Goal: Task Accomplishment & Management: Manage account settings

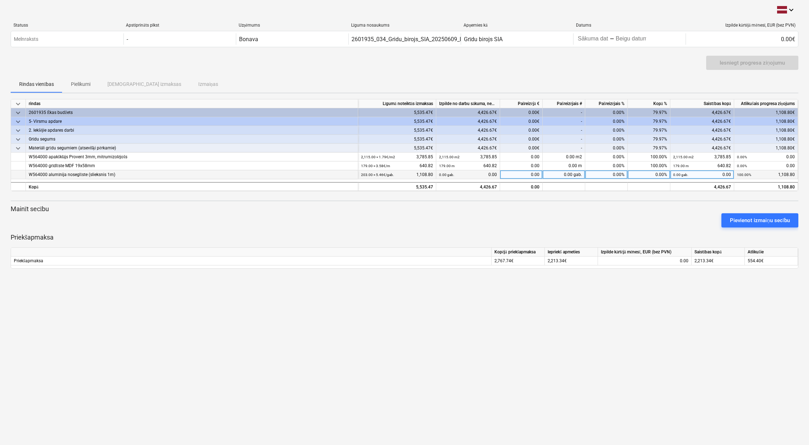
click at [532, 173] on div "0.00" at bounding box center [521, 174] width 43 height 9
click at [532, 173] on input at bounding box center [521, 174] width 42 height 9
type input "1.108,8"
click at [536, 173] on div "0.00" at bounding box center [521, 174] width 43 height 9
type input "1108.80"
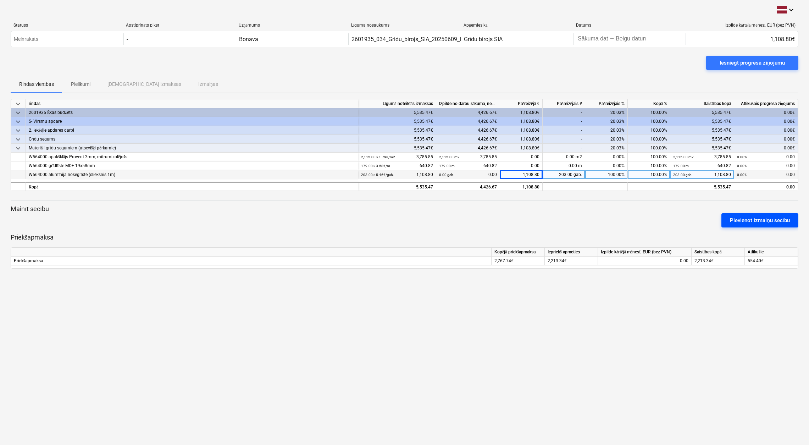
click at [760, 220] on div "Pievienot izmaiņu secību" at bounding box center [760, 220] width 60 height 9
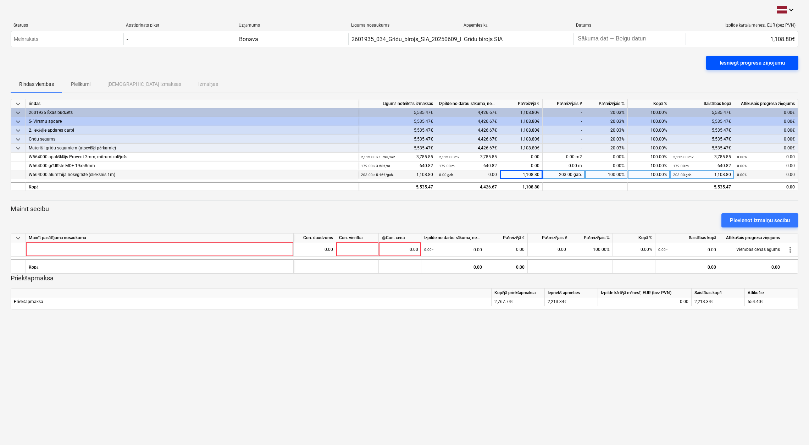
click at [748, 64] on div "Iesniegt progresa ziņojumu" at bounding box center [752, 62] width 65 height 9
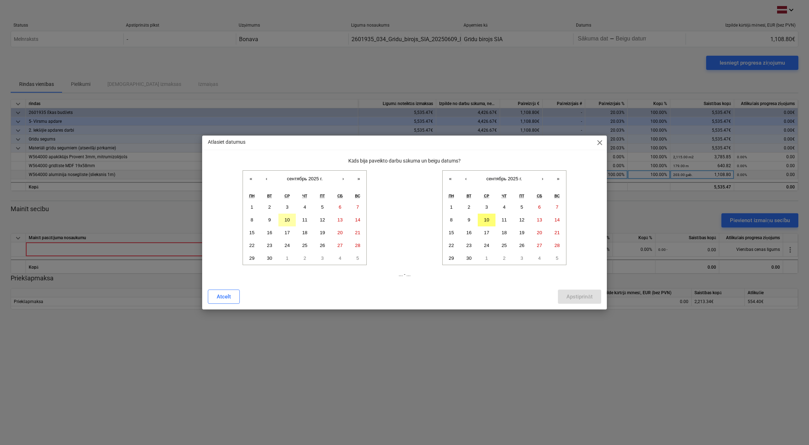
click at [288, 220] on abbr "10" at bounding box center [286, 219] width 5 height 5
click at [487, 216] on button "10" at bounding box center [487, 220] width 18 height 13
click at [582, 295] on div "Apstiprināt" at bounding box center [579, 296] width 26 height 9
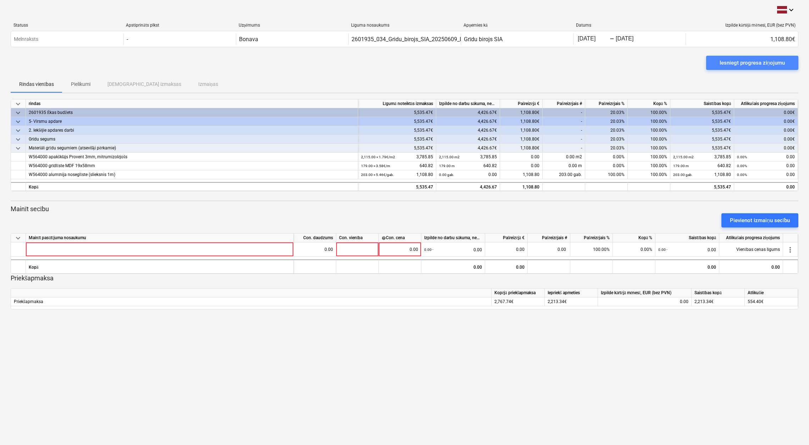
click at [755, 60] on div "Iesniegt progresa ziņojumu" at bounding box center [752, 62] width 65 height 9
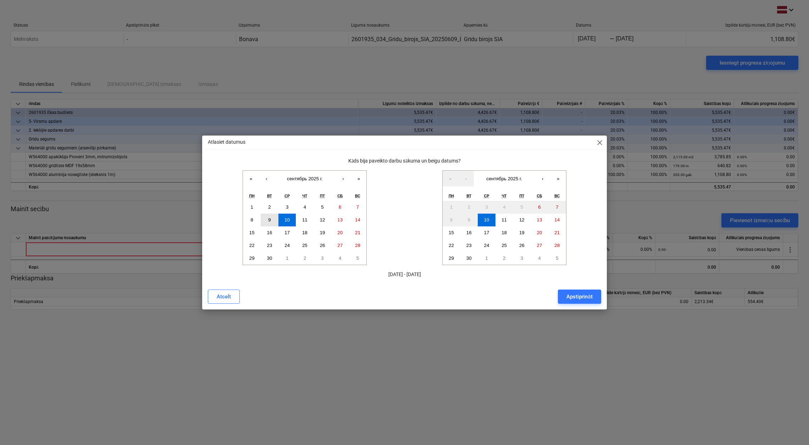
click at [272, 218] on button "9" at bounding box center [270, 220] width 18 height 13
click at [585, 298] on div "Apstiprināt" at bounding box center [579, 296] width 26 height 9
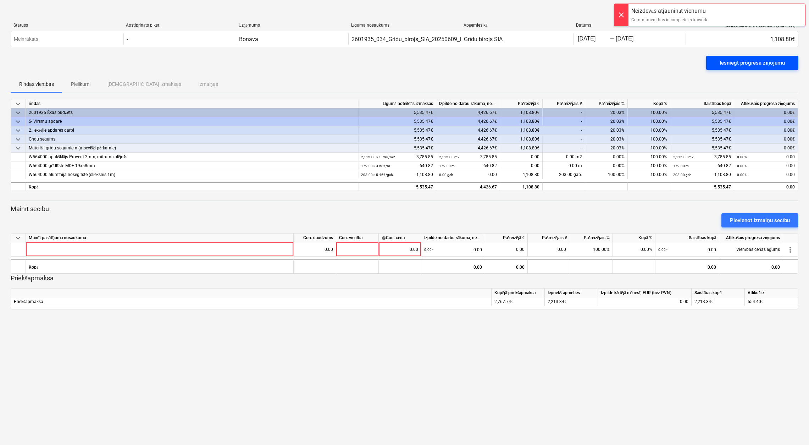
click at [745, 62] on div "Iesniegt progresa ziņojumu" at bounding box center [752, 62] width 65 height 9
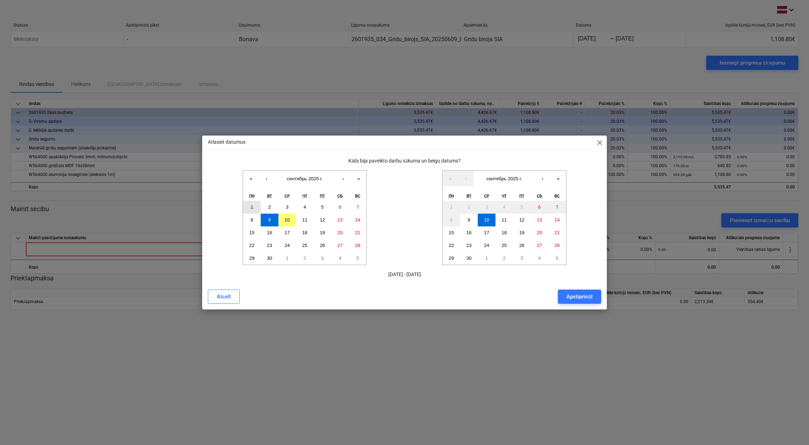
click at [253, 207] on button "1" at bounding box center [252, 207] width 18 height 13
click at [575, 294] on div "Apstiprināt" at bounding box center [579, 296] width 26 height 9
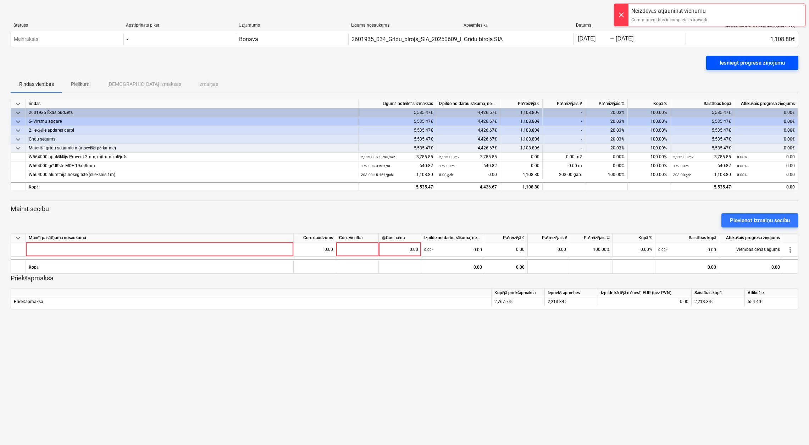
click at [755, 67] on button "Iesniegt progresa ziņojumu" at bounding box center [752, 63] width 92 height 14
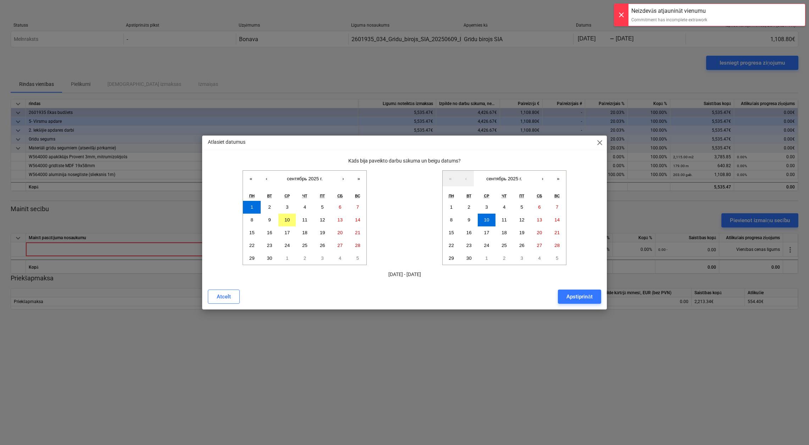
click at [601, 142] on span "close" at bounding box center [600, 142] width 9 height 9
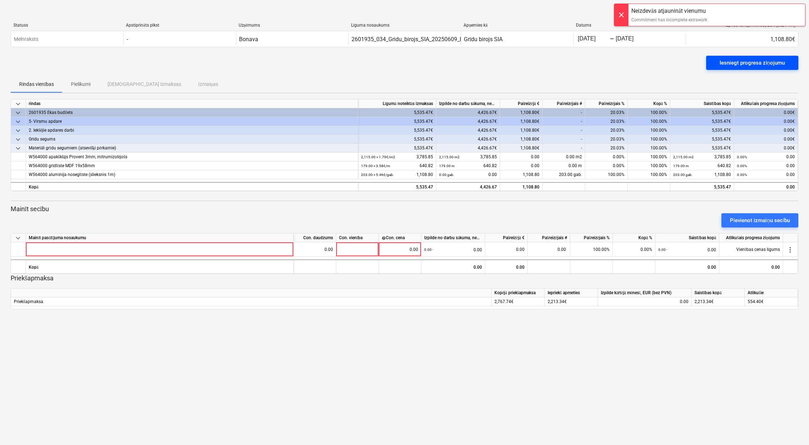
click at [758, 61] on div "Iesniegt progresa ziņojumu" at bounding box center [752, 62] width 65 height 9
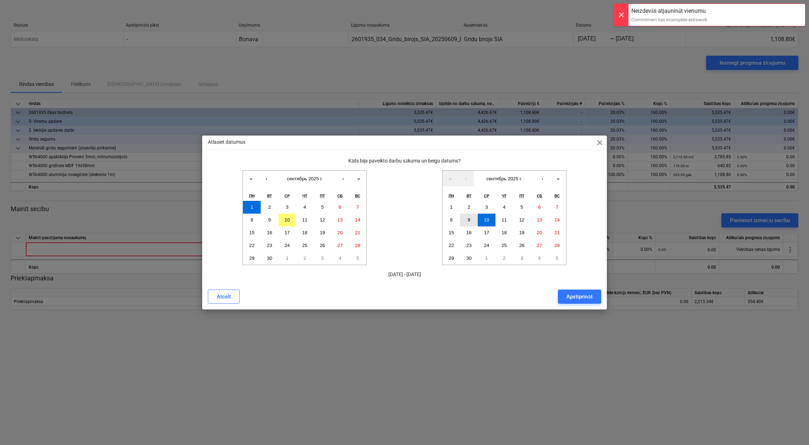
click at [473, 221] on button "9" at bounding box center [469, 220] width 18 height 13
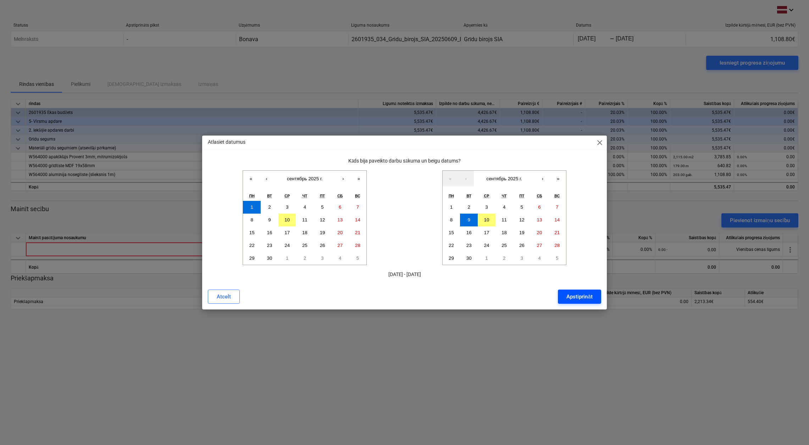
click at [571, 294] on div "Apstiprināt" at bounding box center [579, 296] width 26 height 9
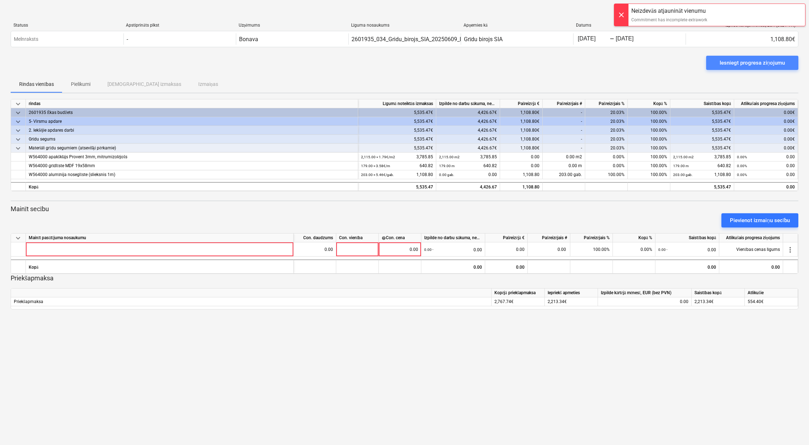
click at [757, 62] on div "Iesniegt progresa ziņojumu" at bounding box center [752, 62] width 65 height 9
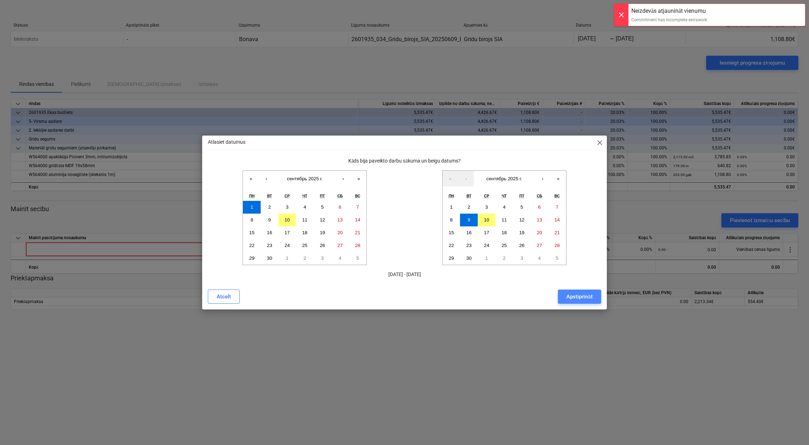
click at [577, 290] on button "Apstiprināt" at bounding box center [579, 296] width 43 height 14
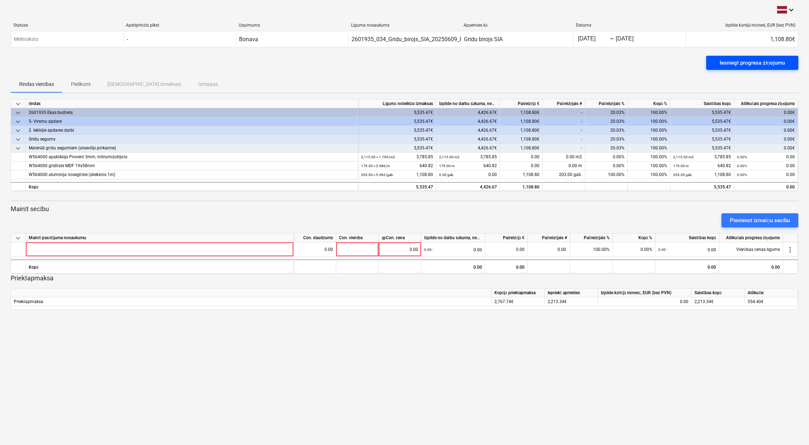
click at [750, 63] on div "Iesniegt progresa ziņojumu" at bounding box center [752, 62] width 65 height 9
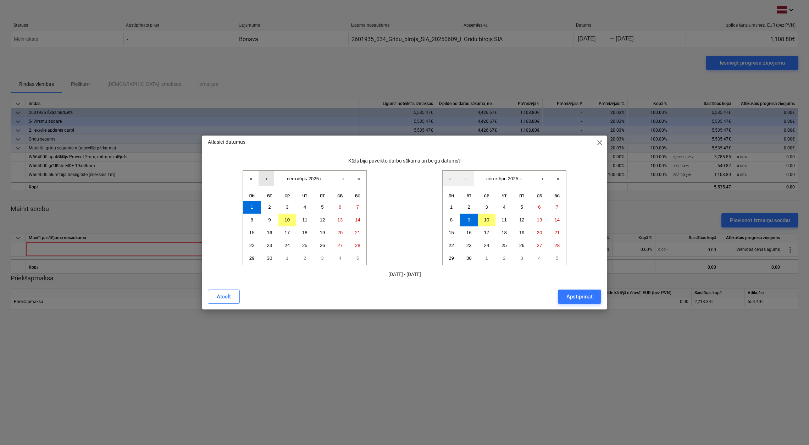
click at [264, 178] on button "‹" at bounding box center [267, 179] width 16 height 16
click at [356, 255] on button "31" at bounding box center [358, 258] width 18 height 13
click at [468, 174] on button "‹" at bounding box center [466, 179] width 16 height 16
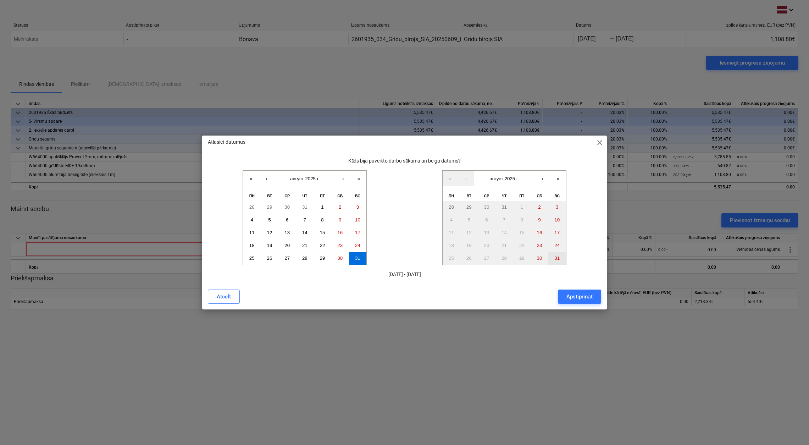
click at [557, 258] on abbr "31" at bounding box center [556, 257] width 5 height 5
click at [581, 296] on div "Apstiprināt" at bounding box center [579, 296] width 26 height 9
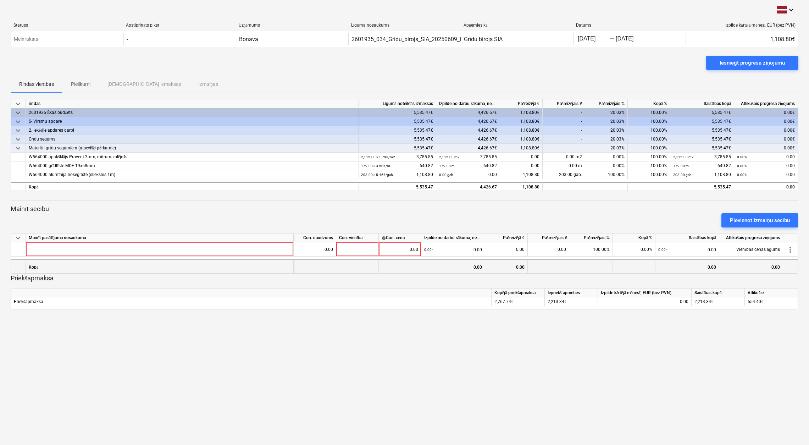
click at [461, 267] on div "0.00" at bounding box center [453, 266] width 64 height 14
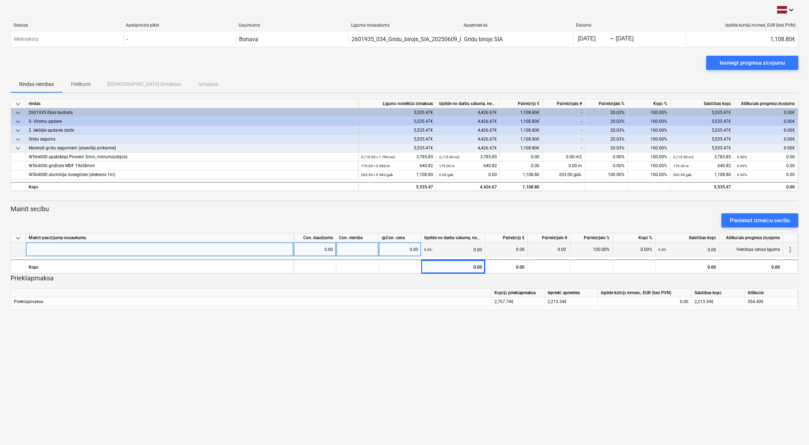
click at [516, 248] on div "0.00" at bounding box center [506, 249] width 37 height 14
click at [520, 248] on div "0.00" at bounding box center [506, 249] width 37 height 14
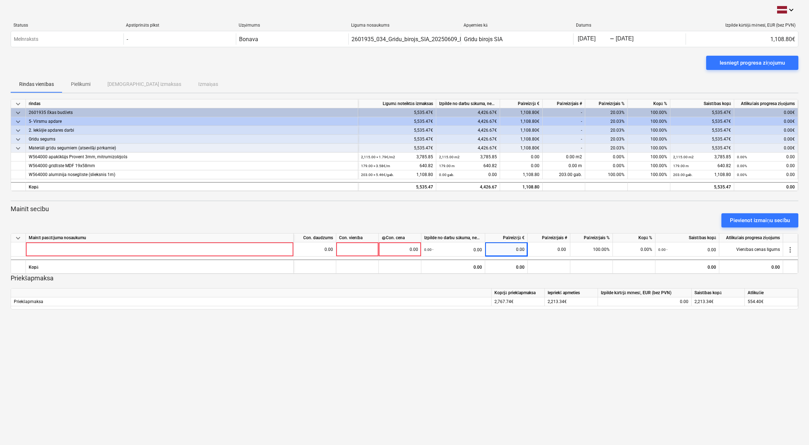
click at [557, 347] on div "keyboard_arrow_down Statuss Apstiprināts plkst Uzņēmums Līguma nosaukums Apņemi…" at bounding box center [404, 222] width 809 height 445
click at [763, 58] on div "Iesniegt progresa ziņojumu" at bounding box center [752, 62] width 65 height 9
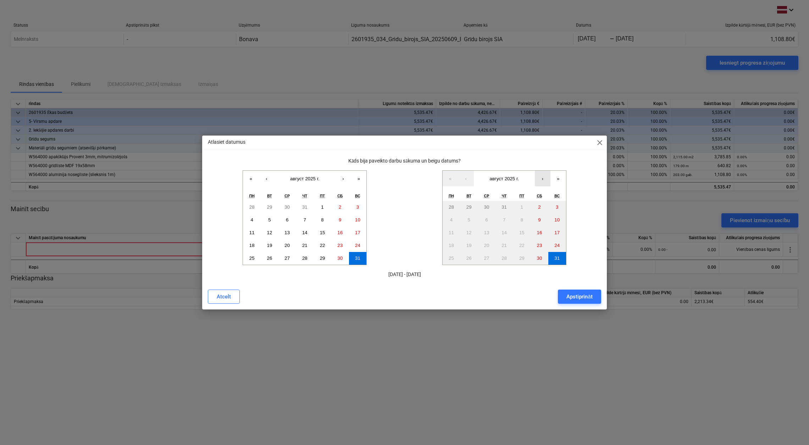
click at [543, 177] on button "›" at bounding box center [543, 179] width 16 height 16
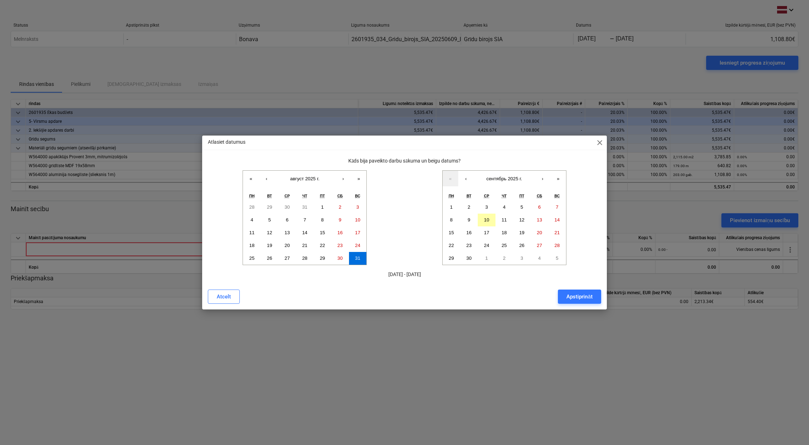
click at [487, 218] on abbr "10" at bounding box center [486, 219] width 5 height 5
click at [486, 219] on abbr "10" at bounding box center [486, 219] width 5 height 5
click at [325, 259] on button "29" at bounding box center [323, 258] width 18 height 13
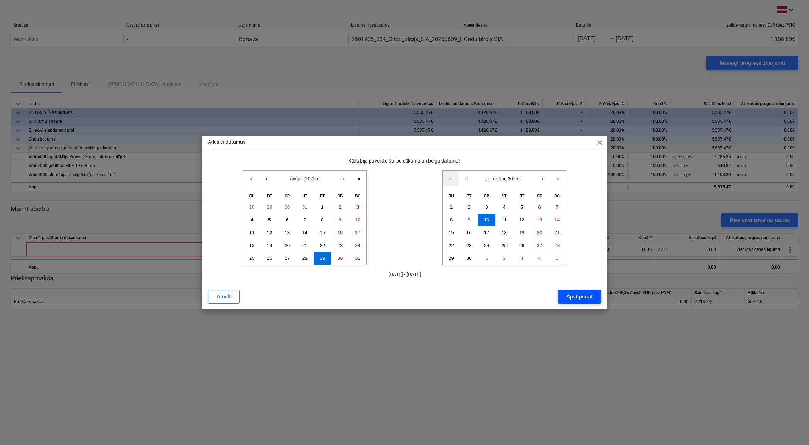
click at [570, 295] on div "Apstiprināt" at bounding box center [579, 296] width 26 height 9
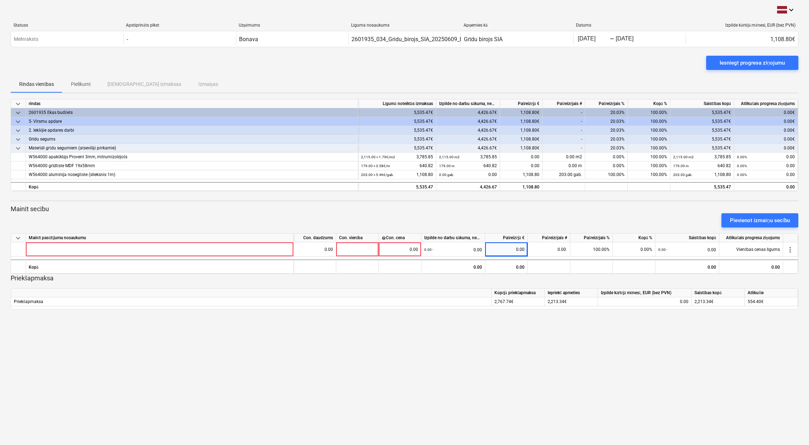
click at [79, 84] on p "Pielikumi" at bounding box center [81, 84] width 20 height 7
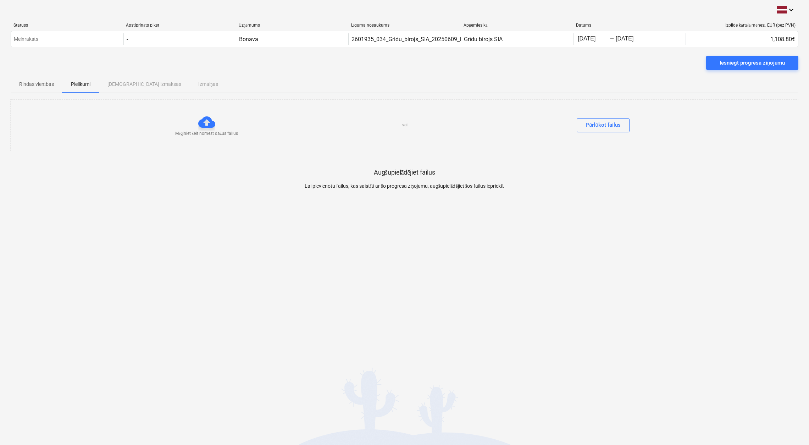
click at [32, 83] on p "Rindas vienības" at bounding box center [36, 84] width 35 height 7
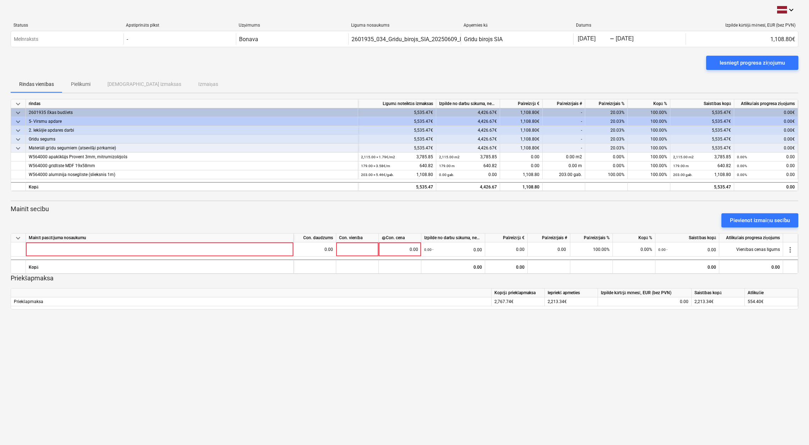
click at [16, 234] on span "keyboard_arrow_down" at bounding box center [18, 238] width 9 height 9
click at [16, 234] on span "keyboard_arrow_right" at bounding box center [18, 238] width 9 height 9
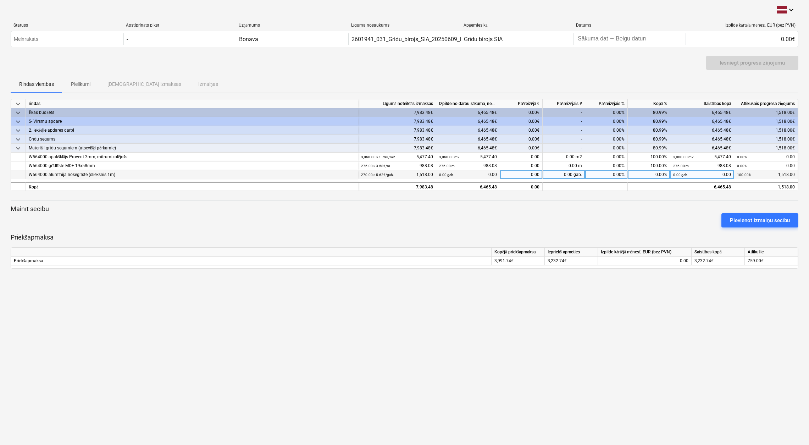
click at [571, 174] on div "0.00 gab." at bounding box center [564, 174] width 43 height 9
type input "270"
click at [532, 174] on div "1,518.00" at bounding box center [521, 174] width 43 height 9
type input "759.00"
click at [574, 176] on div "270.00 gab." at bounding box center [564, 174] width 43 height 9
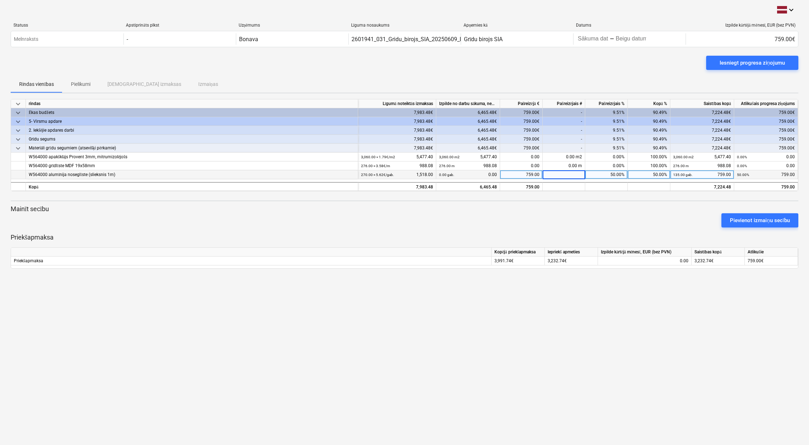
click at [533, 174] on div "759.00" at bounding box center [521, 174] width 43 height 9
click at [762, 64] on div "Iesniegt progresa ziņojumu" at bounding box center [752, 62] width 65 height 9
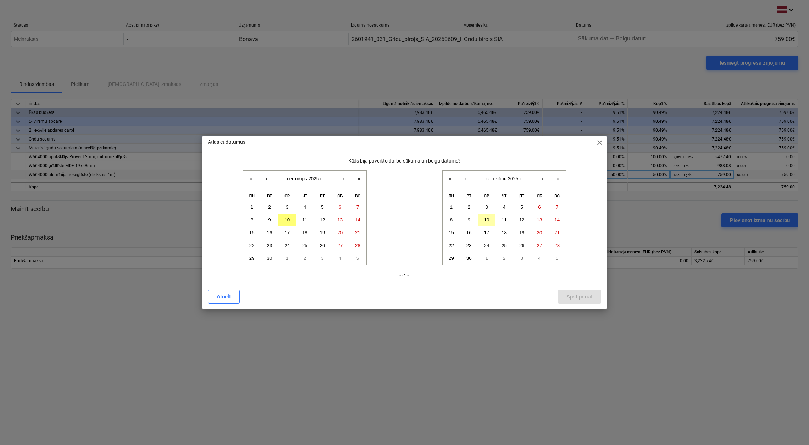
click at [488, 220] on abbr "10" at bounding box center [486, 219] width 5 height 5
click at [288, 218] on abbr "10" at bounding box center [286, 219] width 5 height 5
drag, startPoint x: 578, startPoint y: 294, endPoint x: 595, endPoint y: 293, distance: 16.7
click at [585, 296] on div "Apstiprināt" at bounding box center [579, 296] width 26 height 9
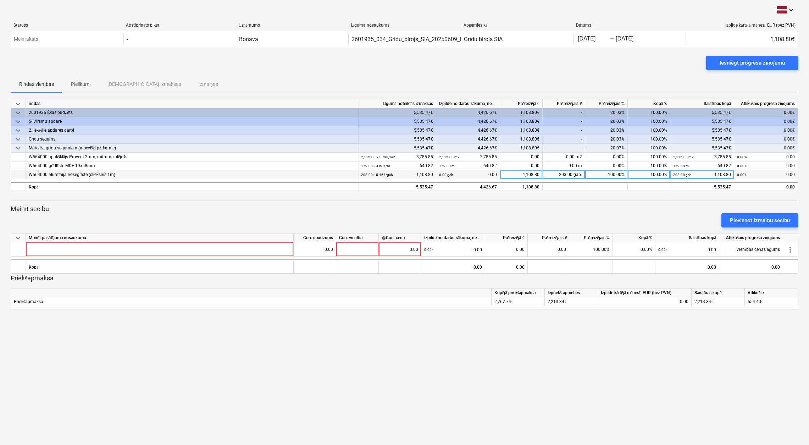
click at [534, 175] on div "1,108.80" at bounding box center [521, 174] width 43 height 9
type input "554.40"
click at [762, 63] on div "Iesniegt progresa ziņojumu" at bounding box center [752, 62] width 65 height 9
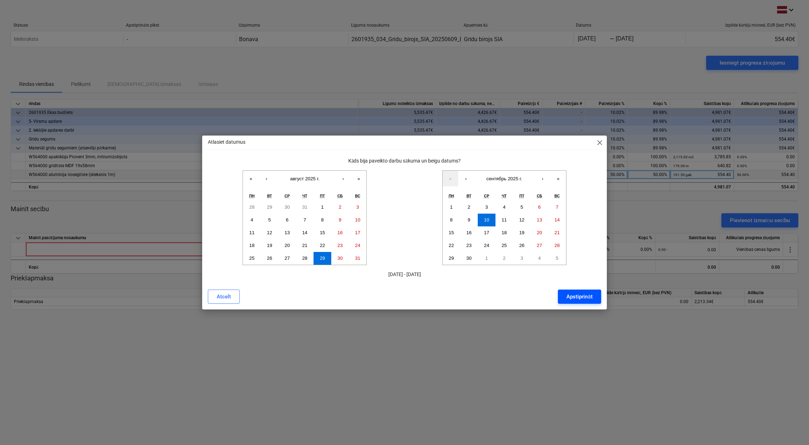
click at [579, 299] on div "Apstiprināt" at bounding box center [579, 296] width 26 height 9
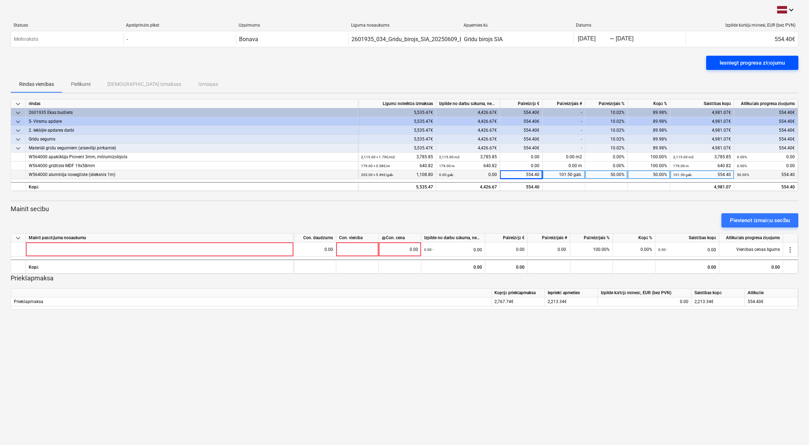
click at [749, 63] on div "Iesniegt progresa ziņojumu" at bounding box center [752, 62] width 65 height 9
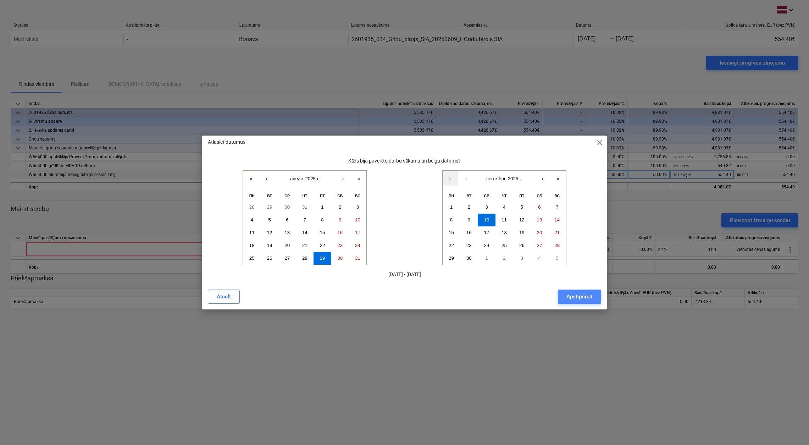
click at [579, 297] on div "Apstiprināt" at bounding box center [579, 296] width 26 height 9
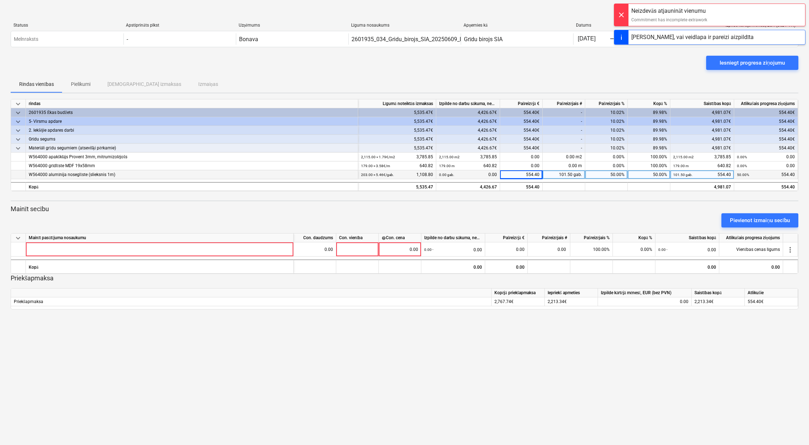
click at [523, 173] on div "554.40" at bounding box center [521, 174] width 43 height 9
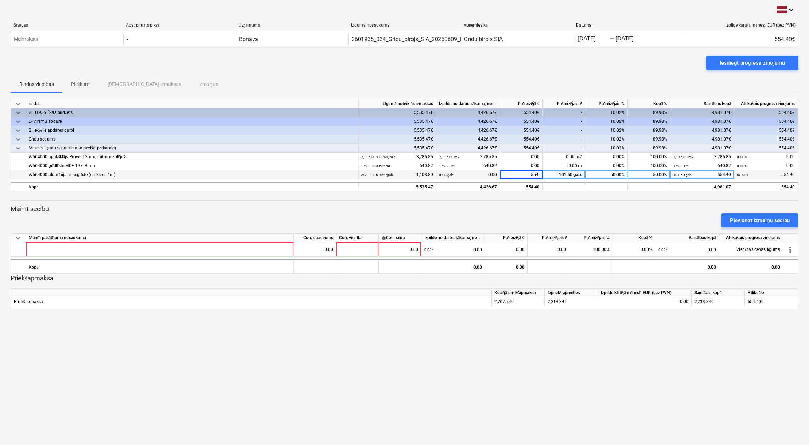
type input "554.4"
click at [750, 63] on div "Iesniegt progresa ziņojumu" at bounding box center [752, 62] width 65 height 9
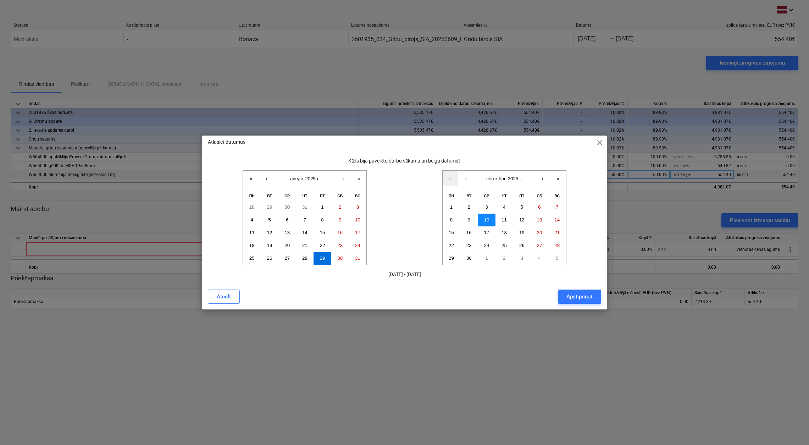
click at [484, 218] on button "10" at bounding box center [487, 220] width 18 height 13
click at [342, 179] on button "›" at bounding box center [343, 179] width 16 height 16
drag, startPoint x: 286, startPoint y: 216, endPoint x: 297, endPoint y: 217, distance: 11.1
click at [287, 216] on button "10" at bounding box center [287, 220] width 18 height 13
click at [576, 295] on div "Apstiprināt" at bounding box center [579, 296] width 26 height 9
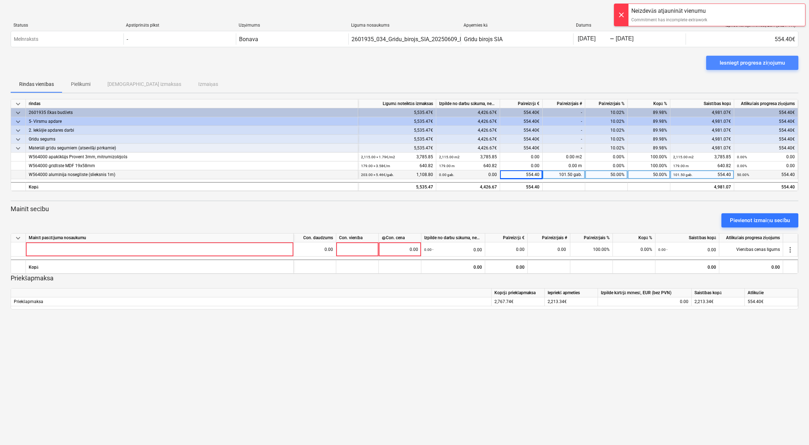
click at [760, 63] on div "Iesniegt progresa ziņojumu" at bounding box center [752, 62] width 65 height 9
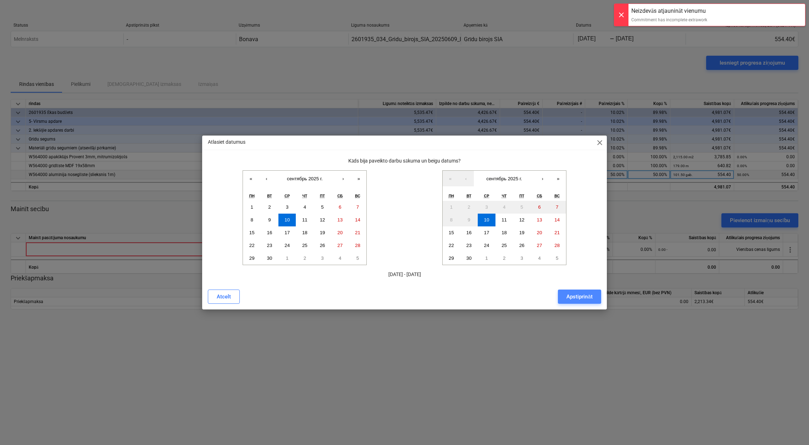
click at [571, 295] on div "Apstiprināt" at bounding box center [579, 296] width 26 height 9
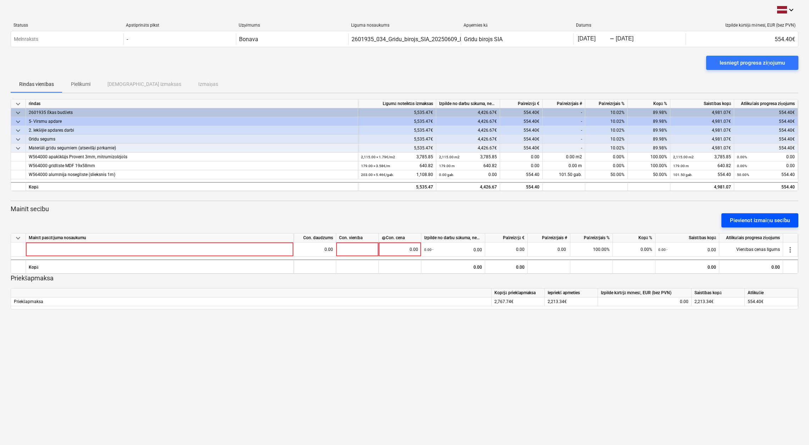
click at [770, 220] on div "Pievienot izmaiņu secību" at bounding box center [760, 220] width 60 height 9
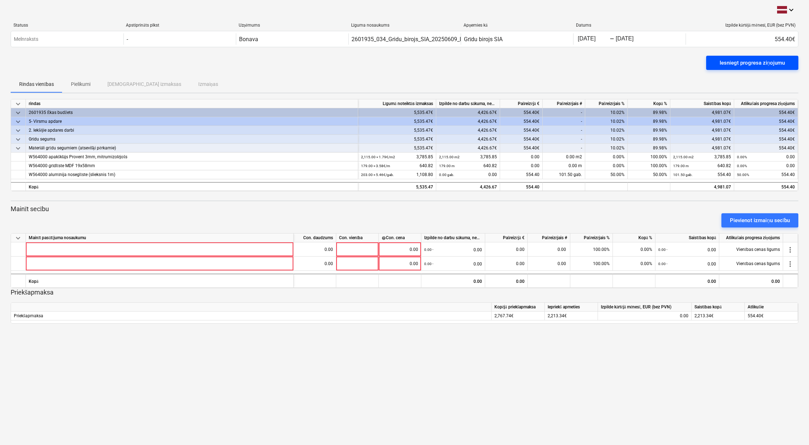
click at [751, 63] on div "Iesniegt progresa ziņojumu" at bounding box center [752, 62] width 65 height 9
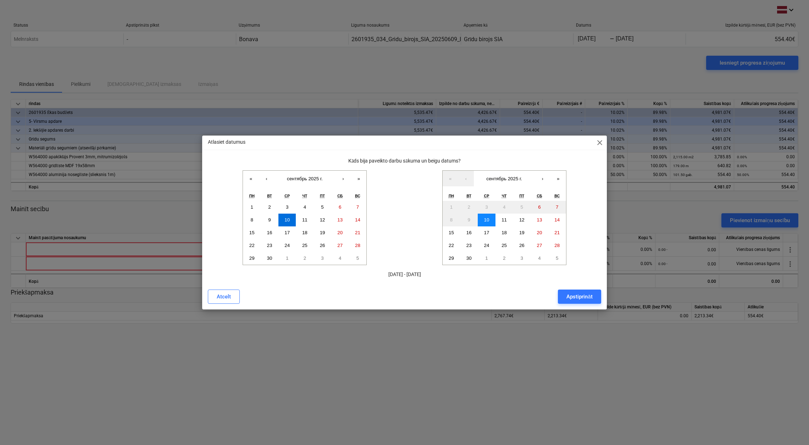
click at [488, 219] on abbr "10" at bounding box center [486, 219] width 5 height 5
click at [286, 221] on abbr "10" at bounding box center [286, 219] width 5 height 5
click at [584, 301] on button "Apstiprināt" at bounding box center [579, 296] width 43 height 14
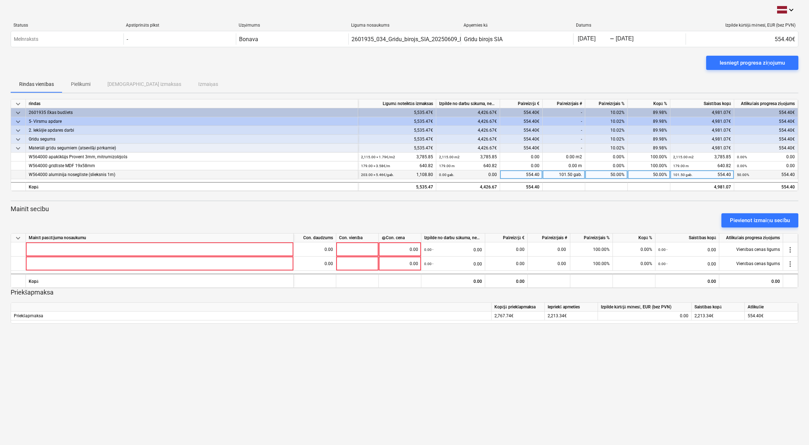
click at [533, 175] on div "554.40" at bounding box center [521, 174] width 43 height 9
click at [538, 176] on input "554.4" at bounding box center [521, 174] width 42 height 9
type input "554.4"
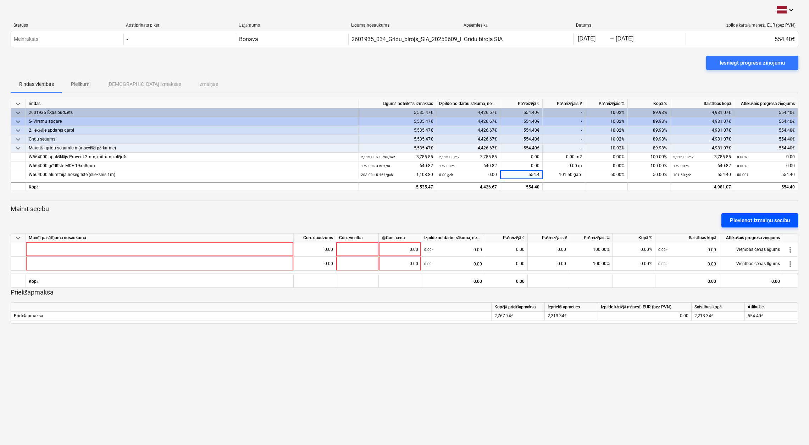
click at [749, 217] on div "Pievienot izmaiņu secību" at bounding box center [760, 220] width 60 height 9
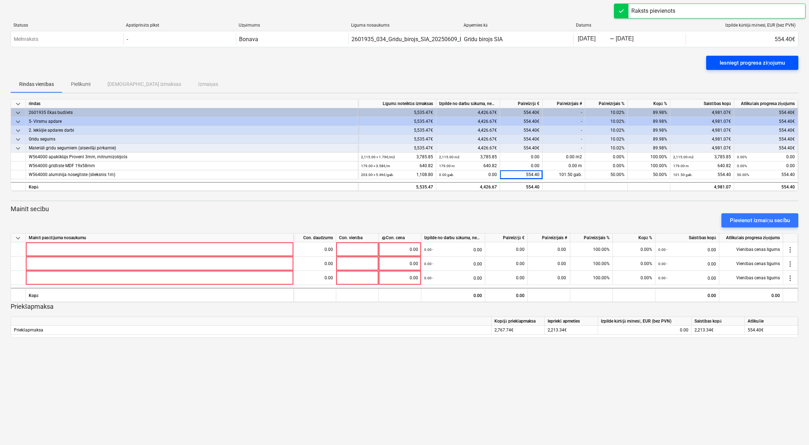
click at [739, 66] on div "Iesniegt progresa ziņojumu" at bounding box center [752, 62] width 65 height 9
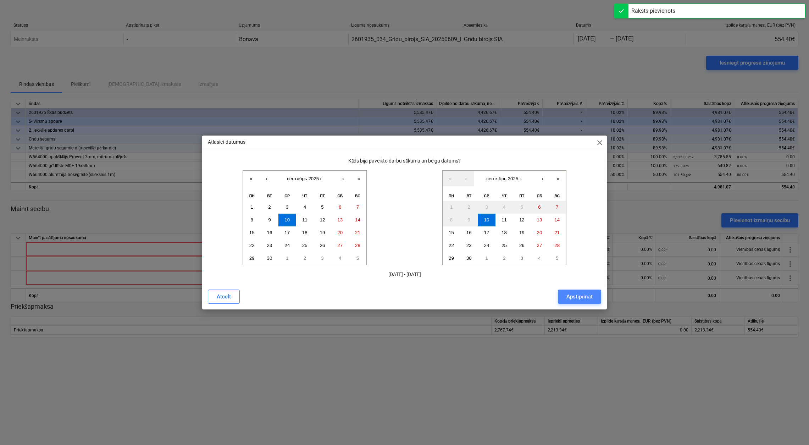
click at [574, 295] on div "Apstiprināt" at bounding box center [579, 296] width 26 height 9
